Goal: Navigation & Orientation: Find specific page/section

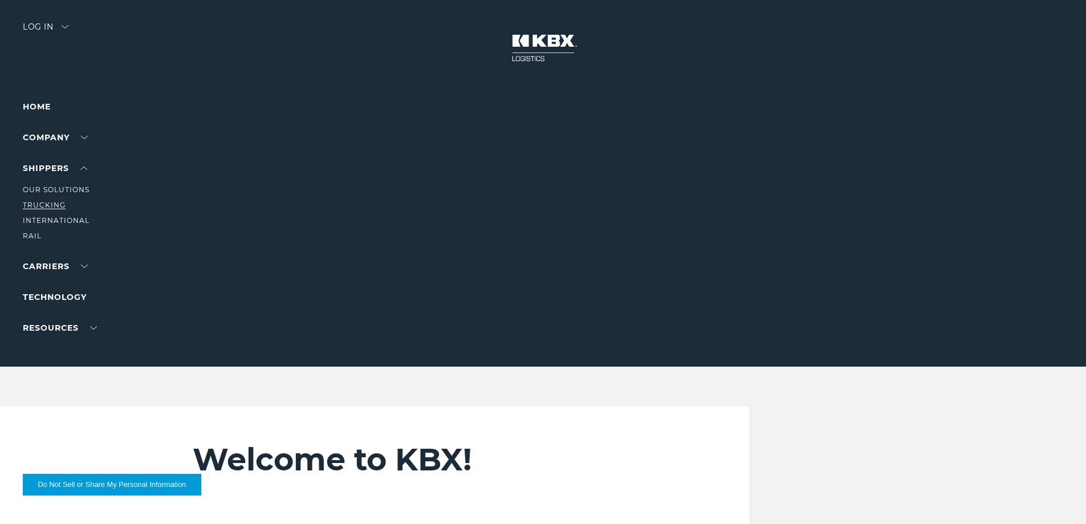
click at [38, 206] on link "Trucking" at bounding box center [44, 205] width 43 height 9
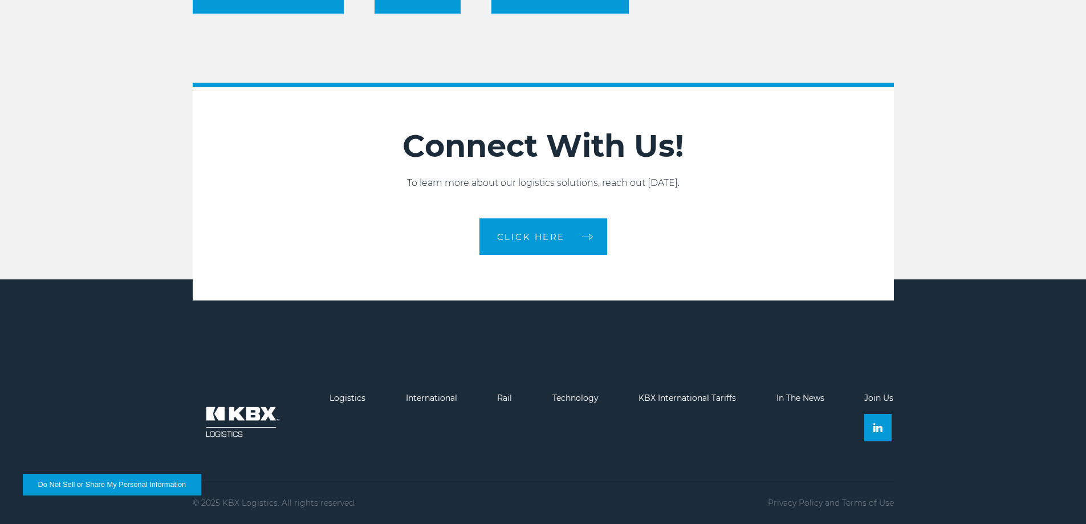
scroll to position [1310, 0]
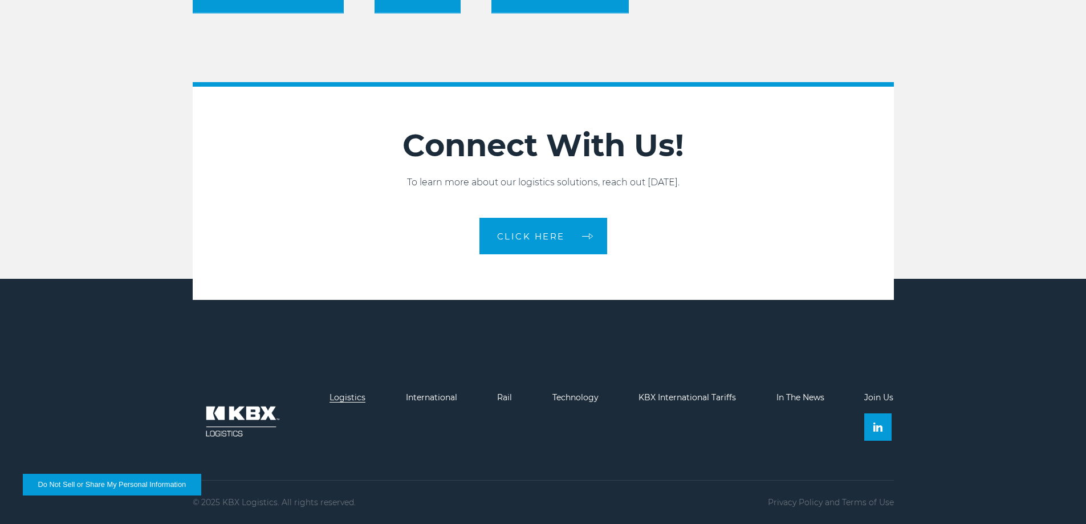
click at [347, 400] on link "Logistics" at bounding box center [348, 397] width 36 height 10
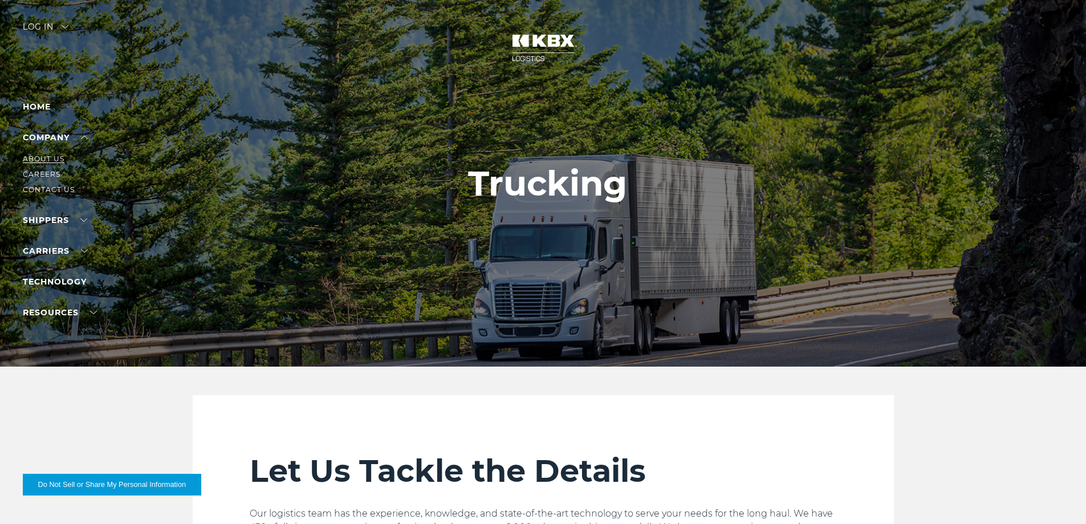
click at [47, 160] on link "About Us" at bounding box center [44, 159] width 42 height 9
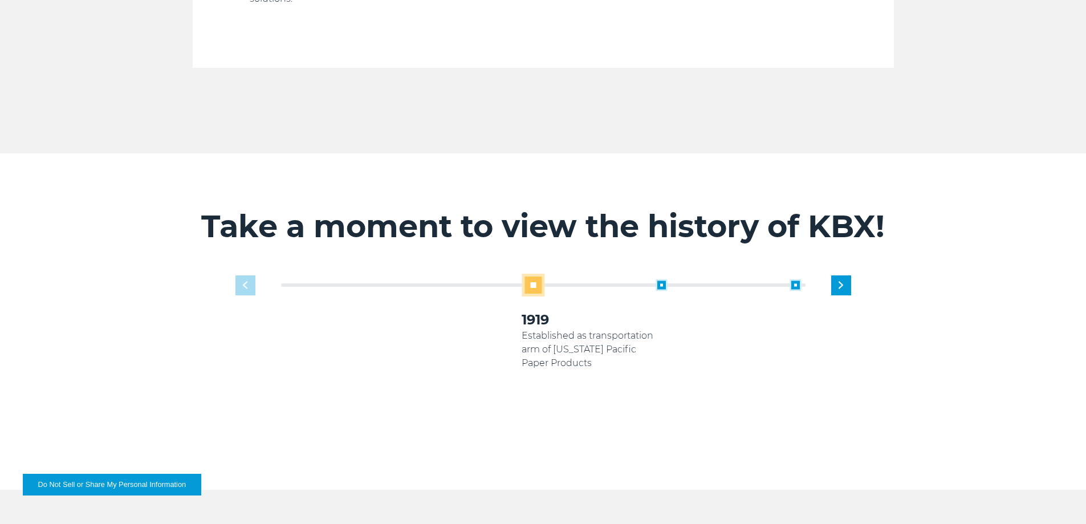
scroll to position [627, 0]
click at [834, 275] on div "Next slide" at bounding box center [841, 285] width 20 height 20
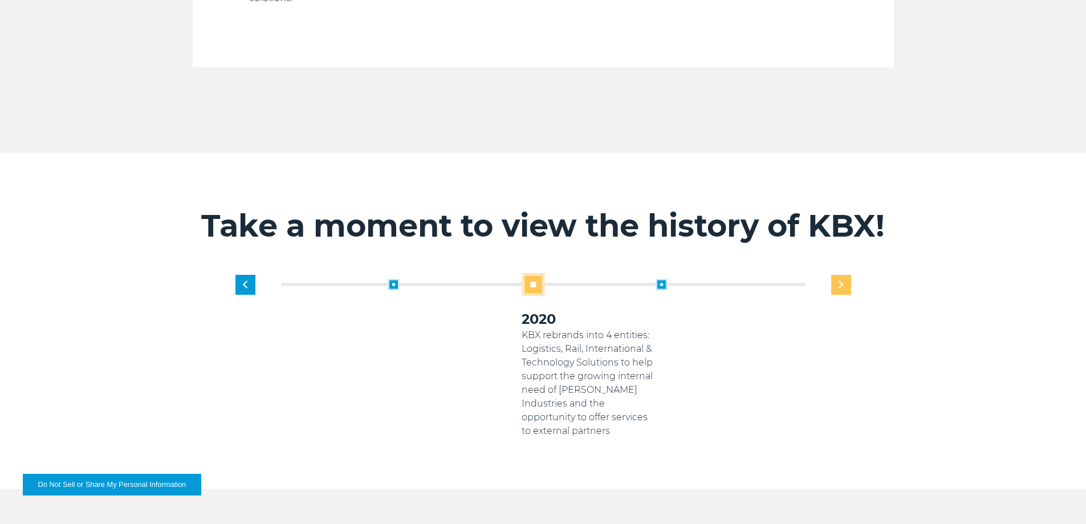
click at [836, 277] on div "Next slide" at bounding box center [841, 285] width 20 height 20
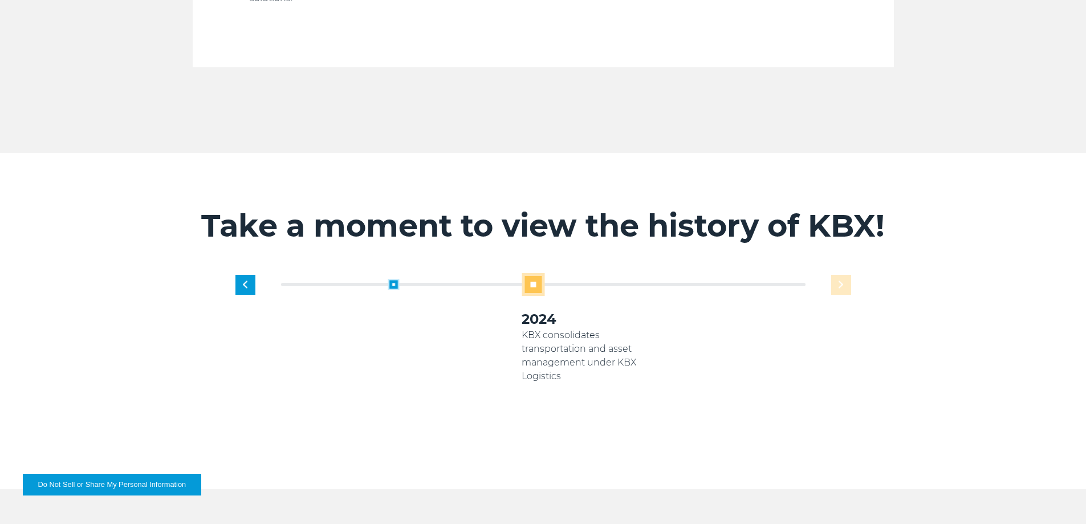
click at [836, 277] on div "1919 Established as transportation arm of Georgia Pacific Paper Products 2005 K…" at bounding box center [589, 355] width 536 height 165
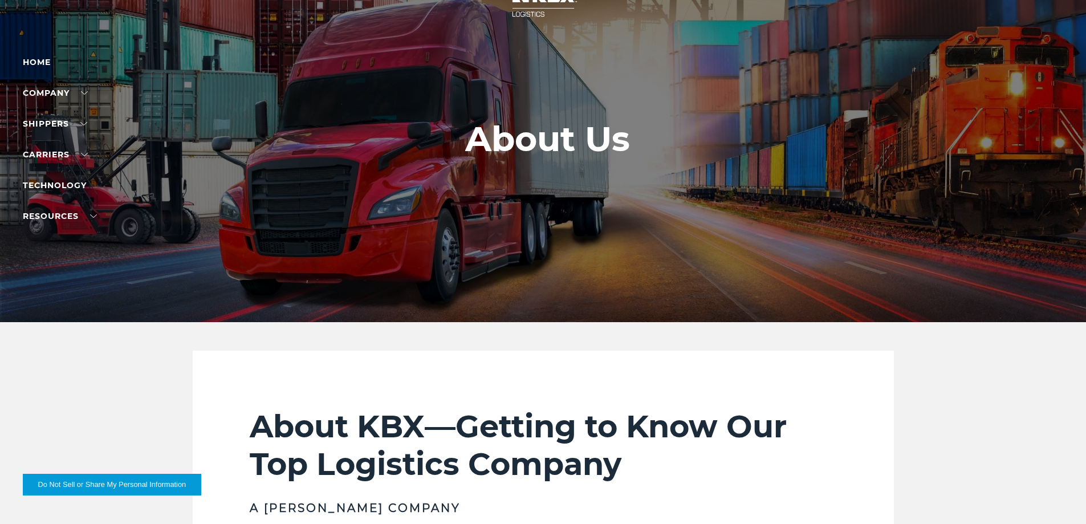
scroll to position [0, 0]
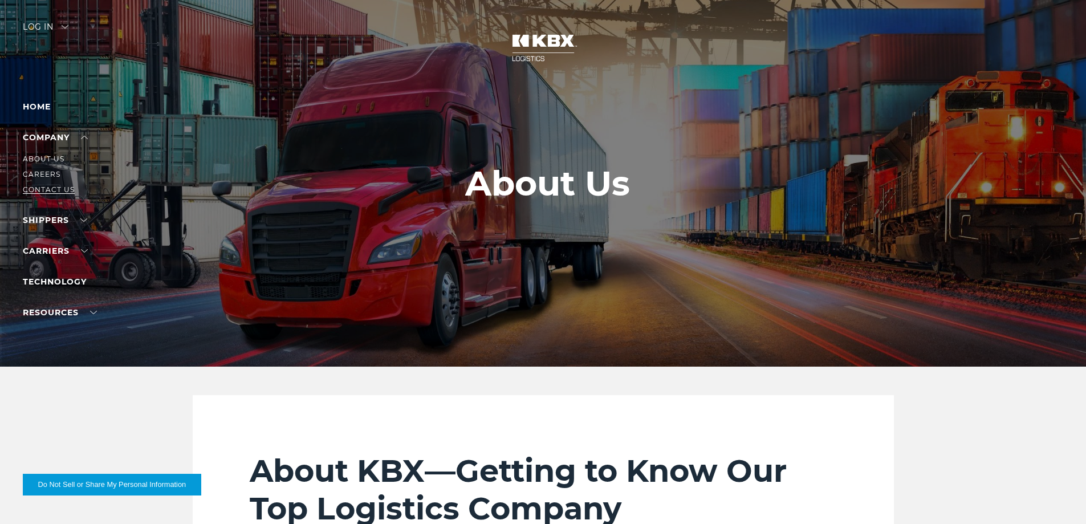
click at [43, 186] on link "Contact Us" at bounding box center [49, 189] width 52 height 9
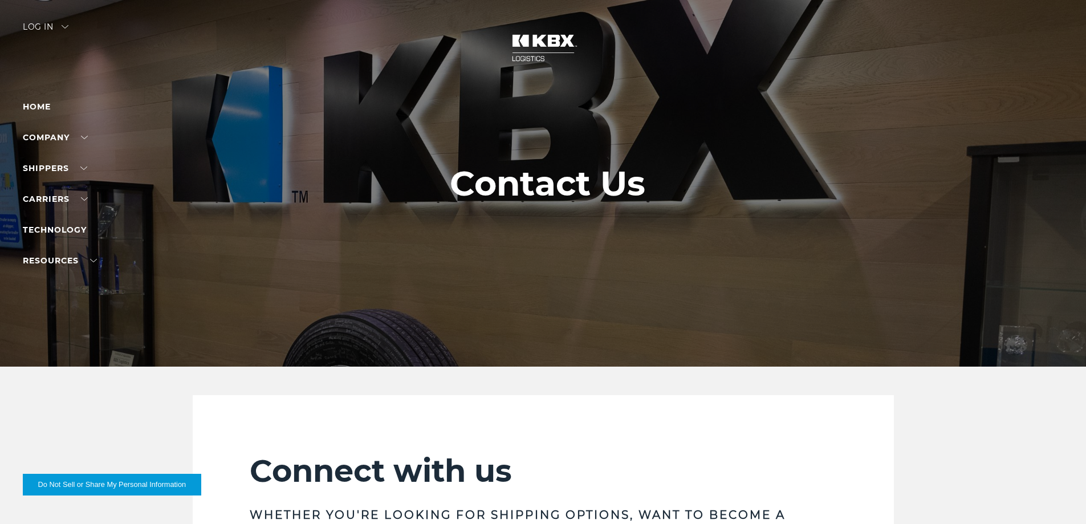
click at [68, 26] on img at bounding box center [65, 26] width 7 height 3
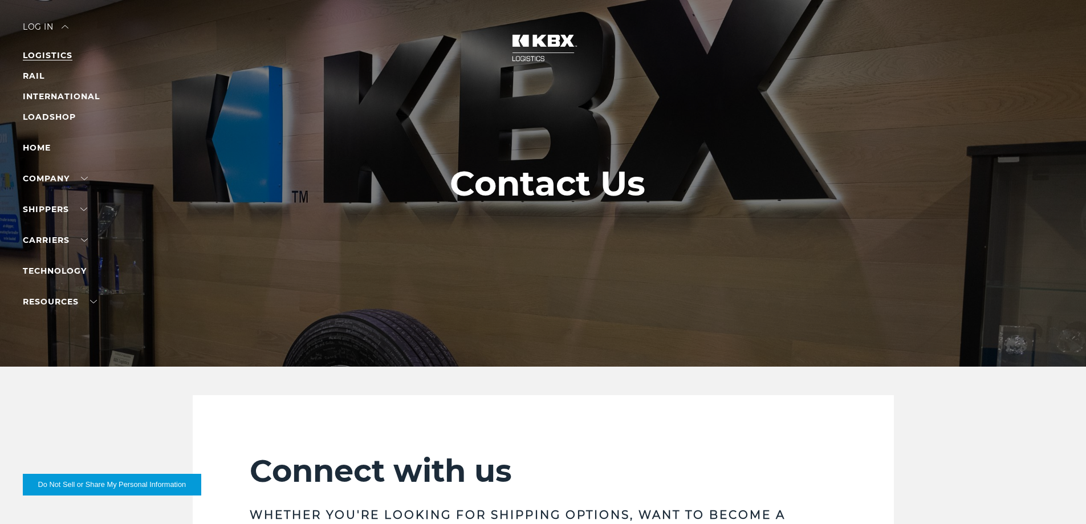
click at [42, 56] on link "LOGISTICS" at bounding box center [48, 55] width 50 height 10
click at [44, 145] on link "Home" at bounding box center [37, 148] width 28 height 10
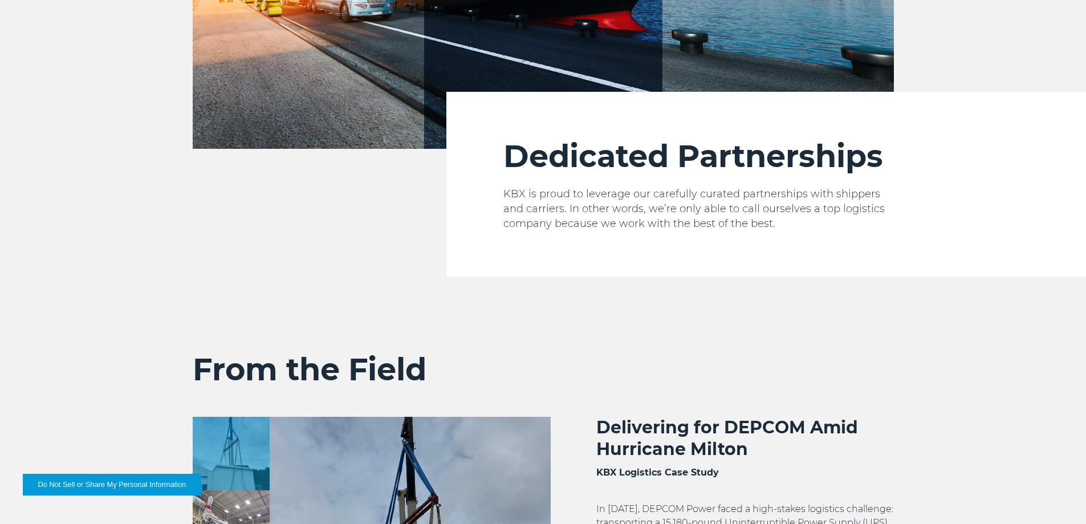
scroll to position [1825, 0]
